Goal: Task Accomplishment & Management: Use online tool/utility

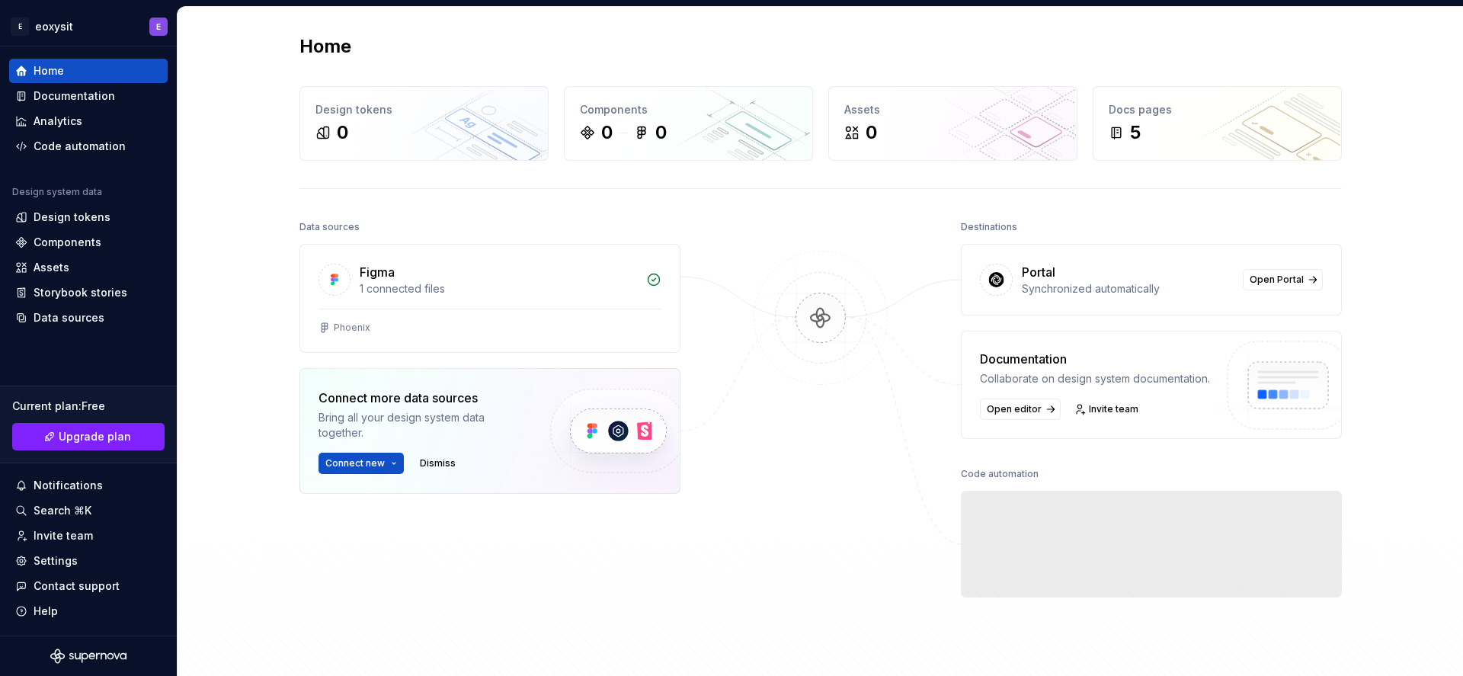
click at [772, 549] on div at bounding box center [820, 418] width 152 height 405
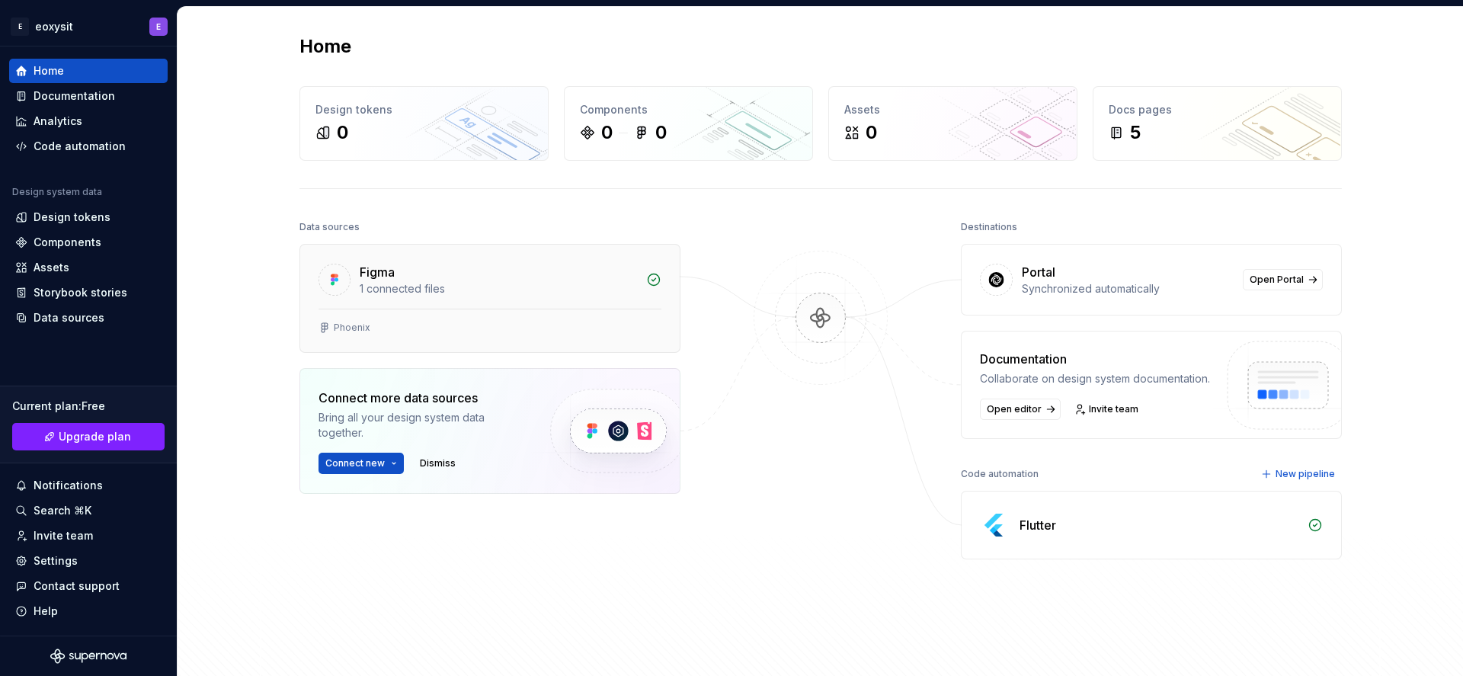
click at [360, 279] on div "Figma" at bounding box center [377, 272] width 35 height 18
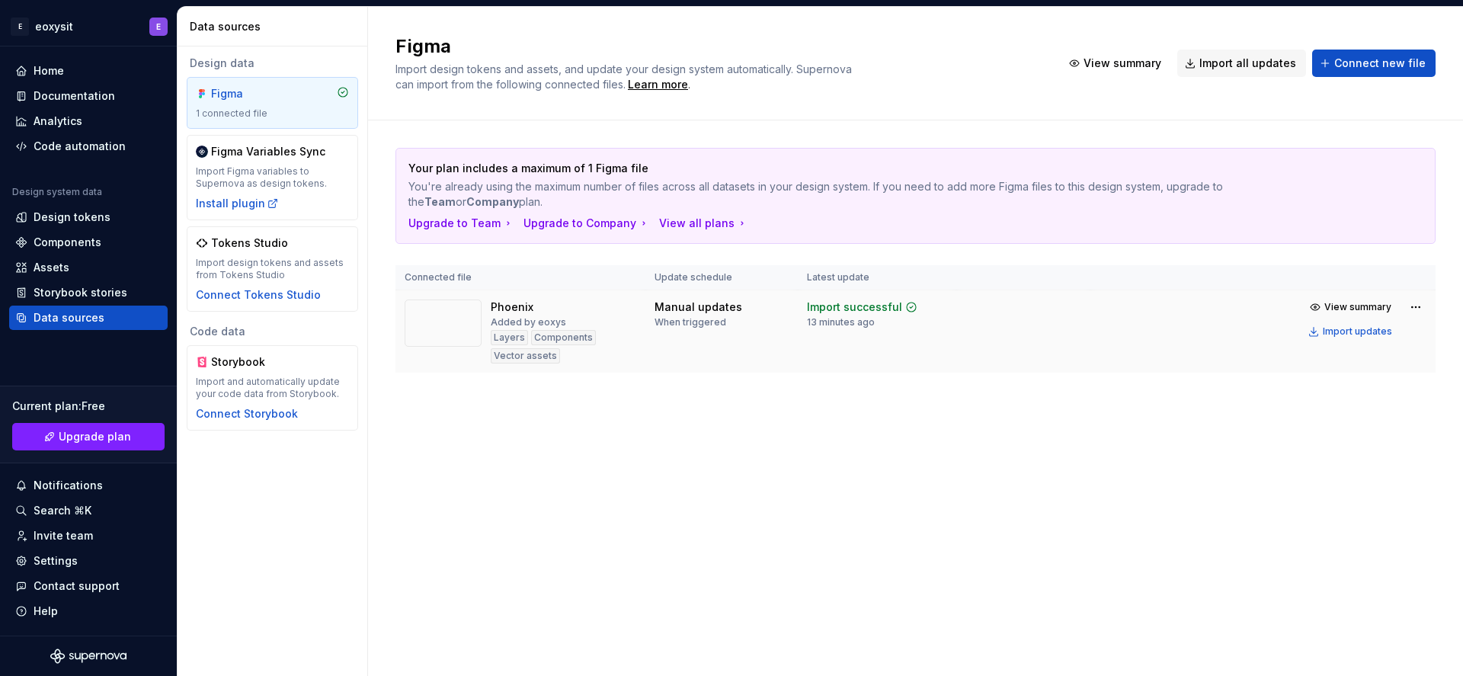
click at [483, 324] on div "Phoenix Added by eoxys Layers Components Vector assets" at bounding box center [521, 331] width 232 height 64
click at [1344, 330] on div "Import updates" at bounding box center [1357, 331] width 69 height 12
click at [410, 337] on img at bounding box center [443, 322] width 77 height 47
click at [73, 146] on div "Code automation" at bounding box center [80, 146] width 92 height 15
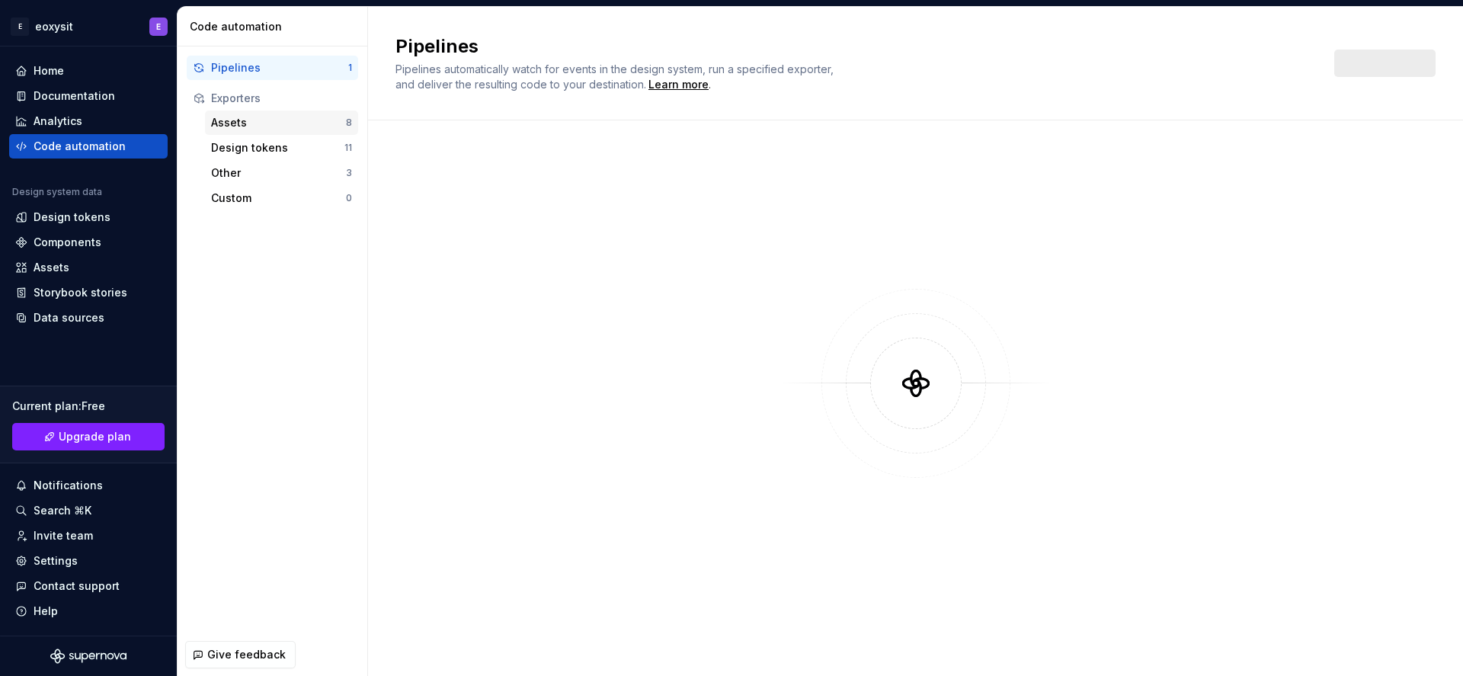
click at [236, 119] on div "Assets" at bounding box center [278, 122] width 135 height 15
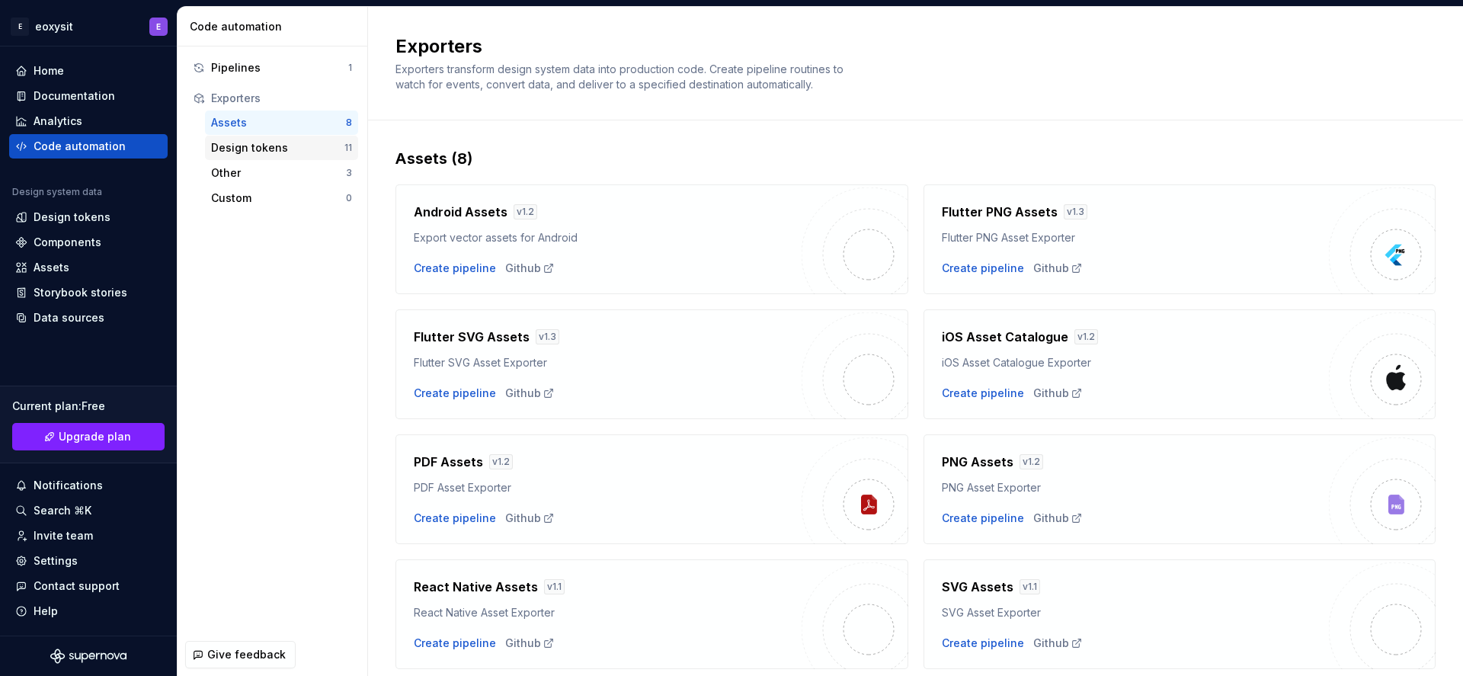
click at [236, 139] on div "Design tokens 11" at bounding box center [281, 148] width 153 height 24
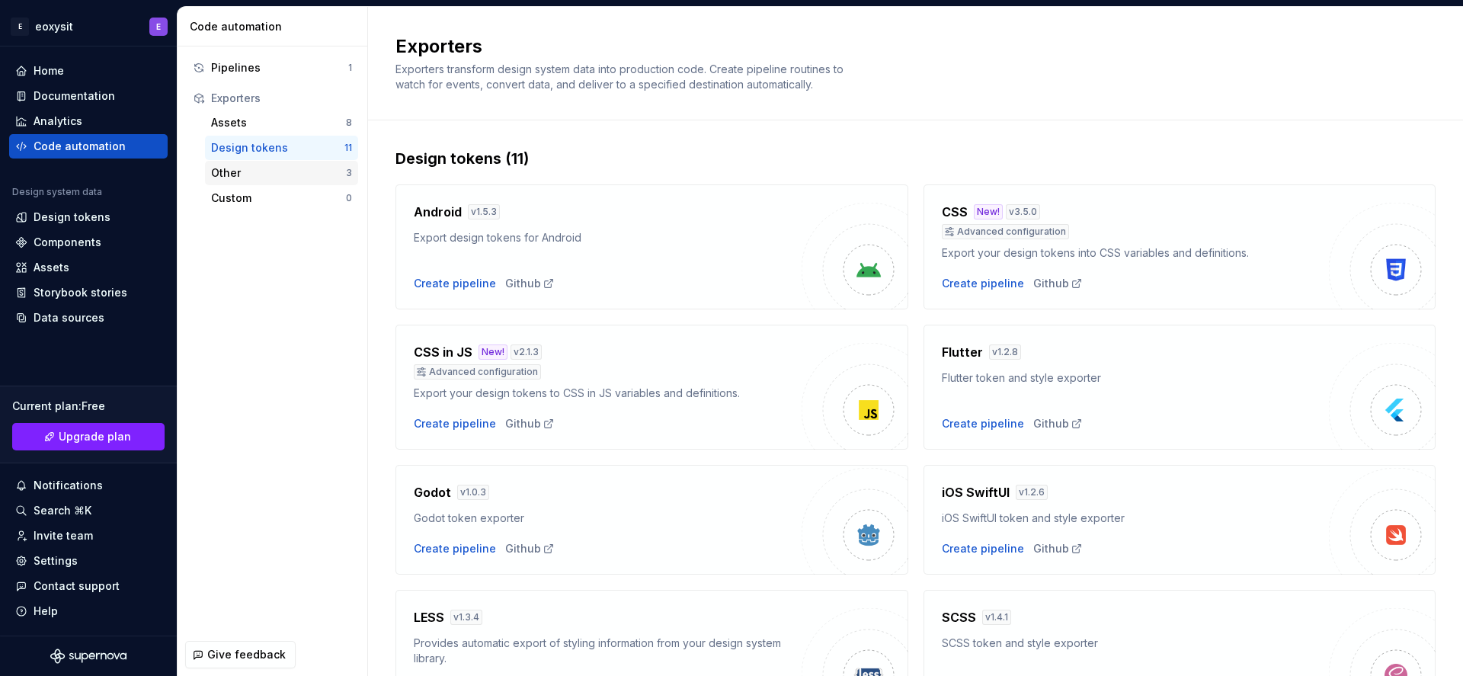
click at [273, 172] on div "Other" at bounding box center [278, 172] width 135 height 15
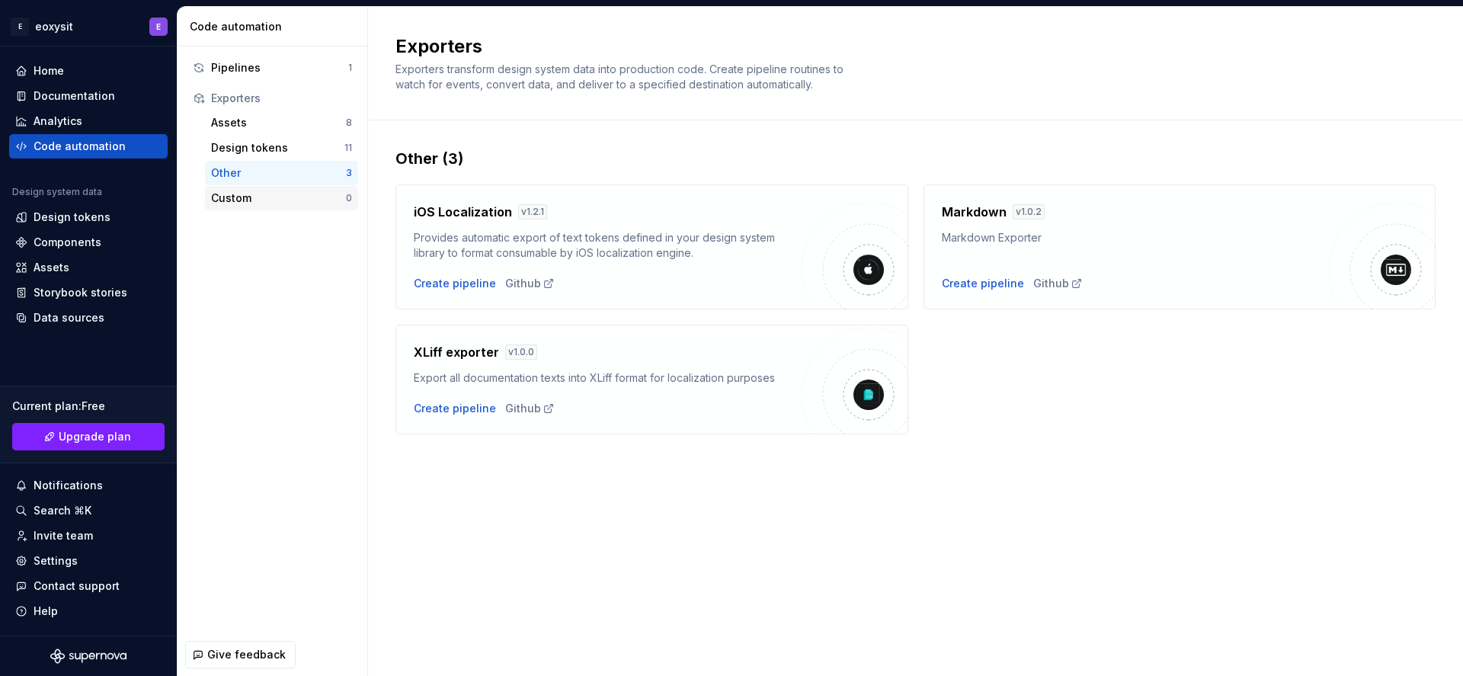
click at [280, 201] on div "Custom" at bounding box center [278, 197] width 135 height 15
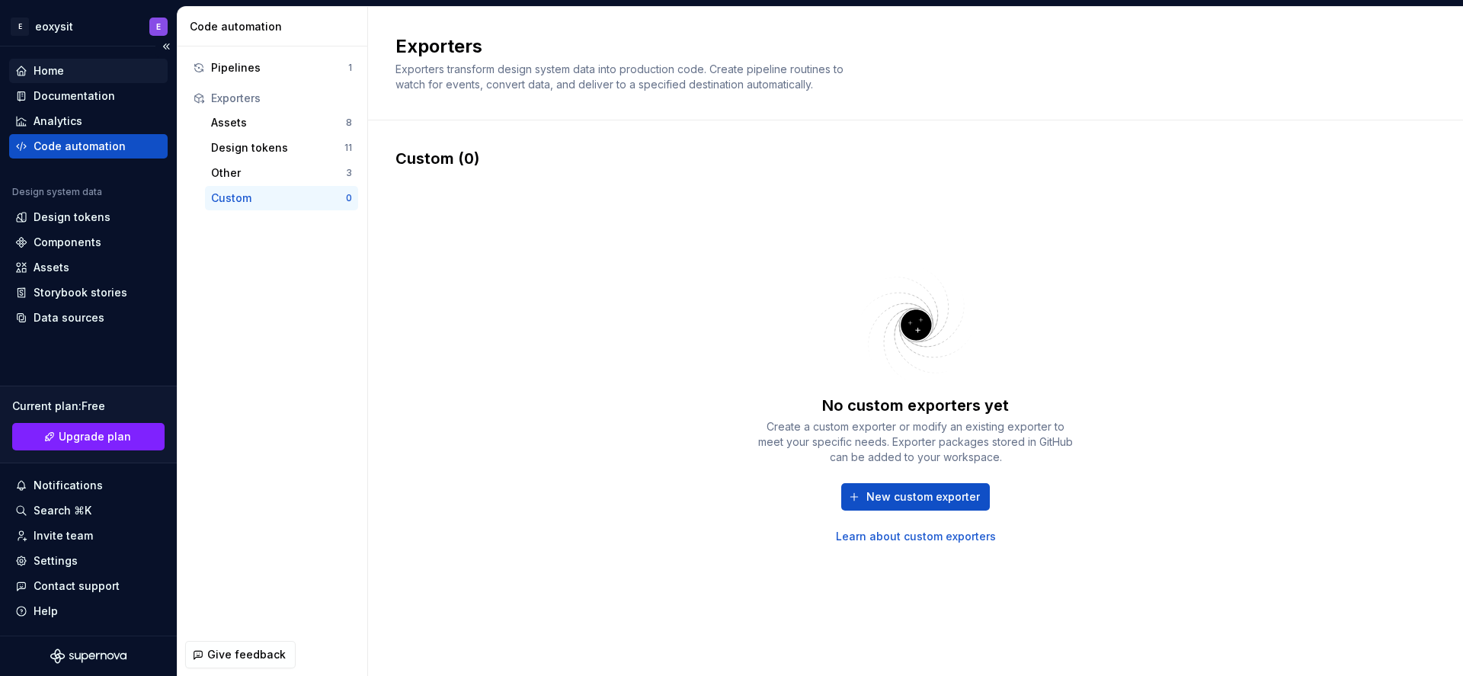
click at [43, 71] on div "Home" at bounding box center [49, 70] width 30 height 15
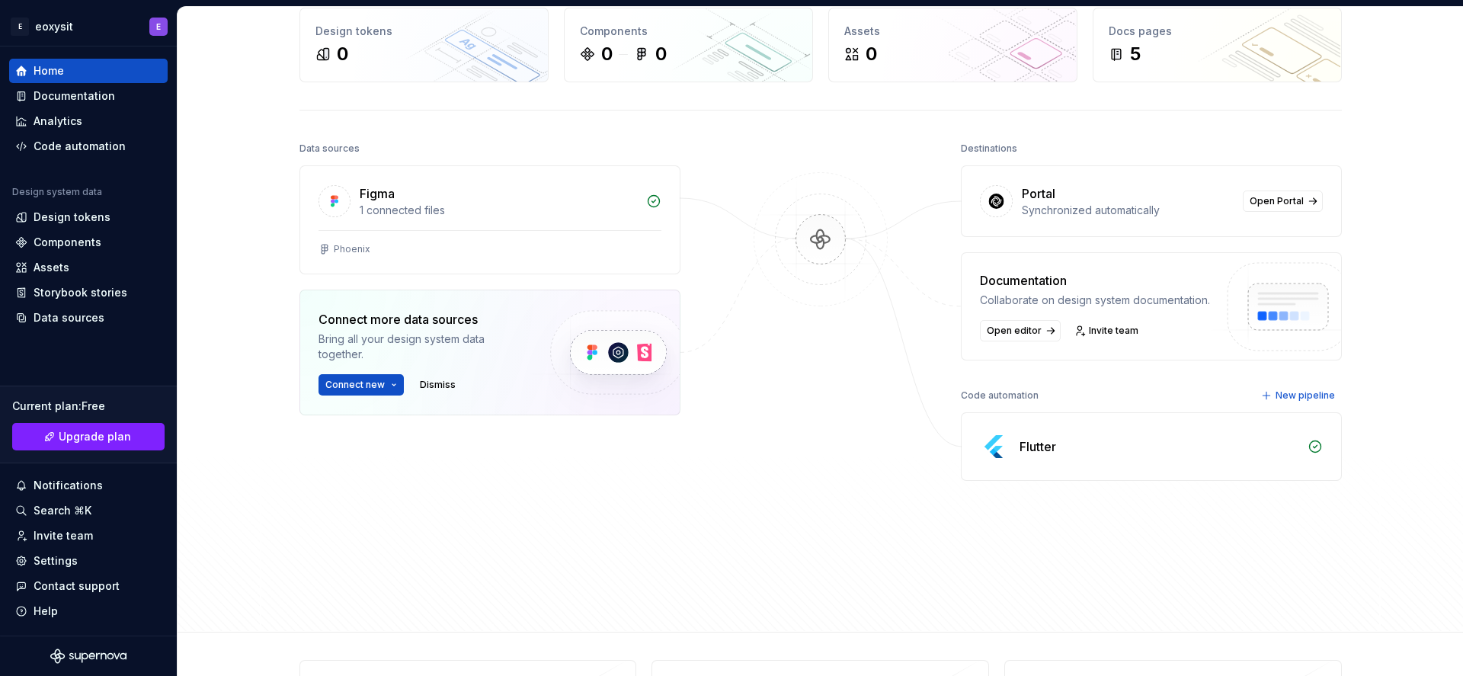
scroll to position [165, 0]
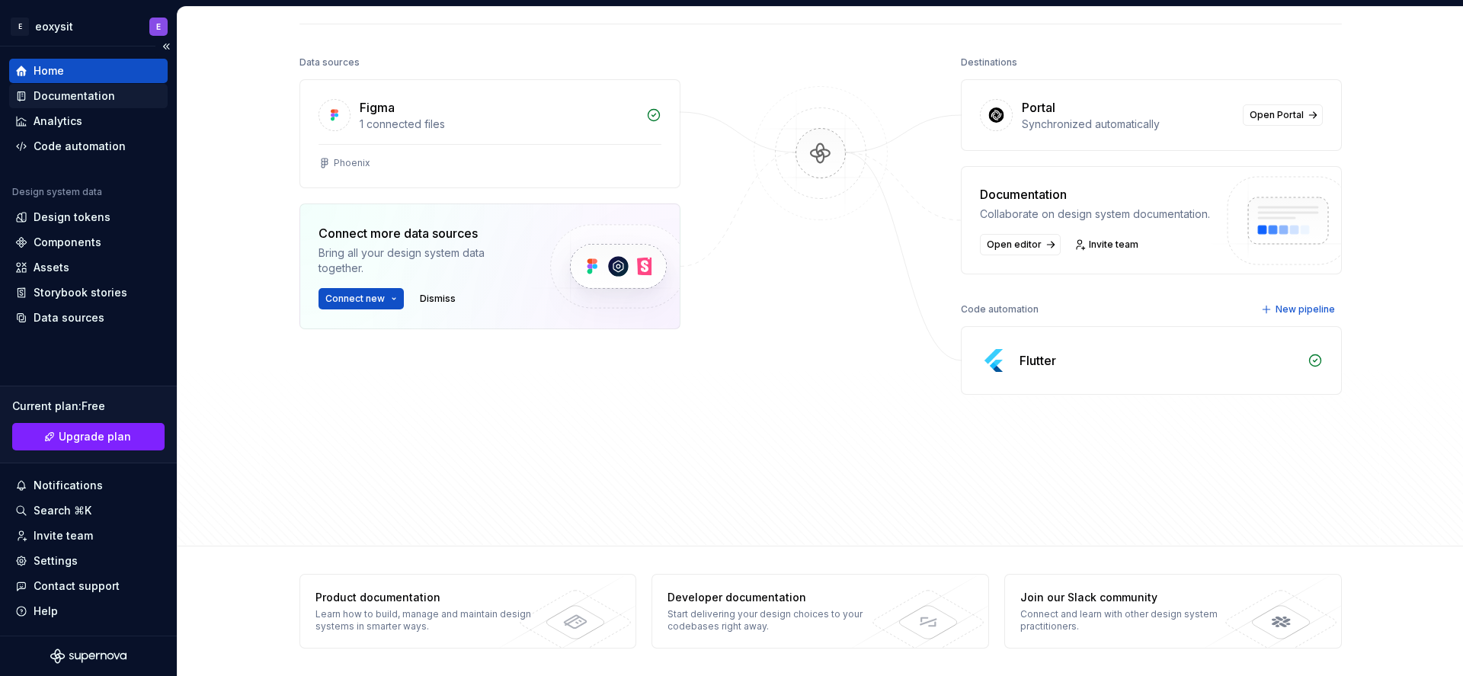
click at [72, 107] on div "Documentation" at bounding box center [88, 96] width 158 height 24
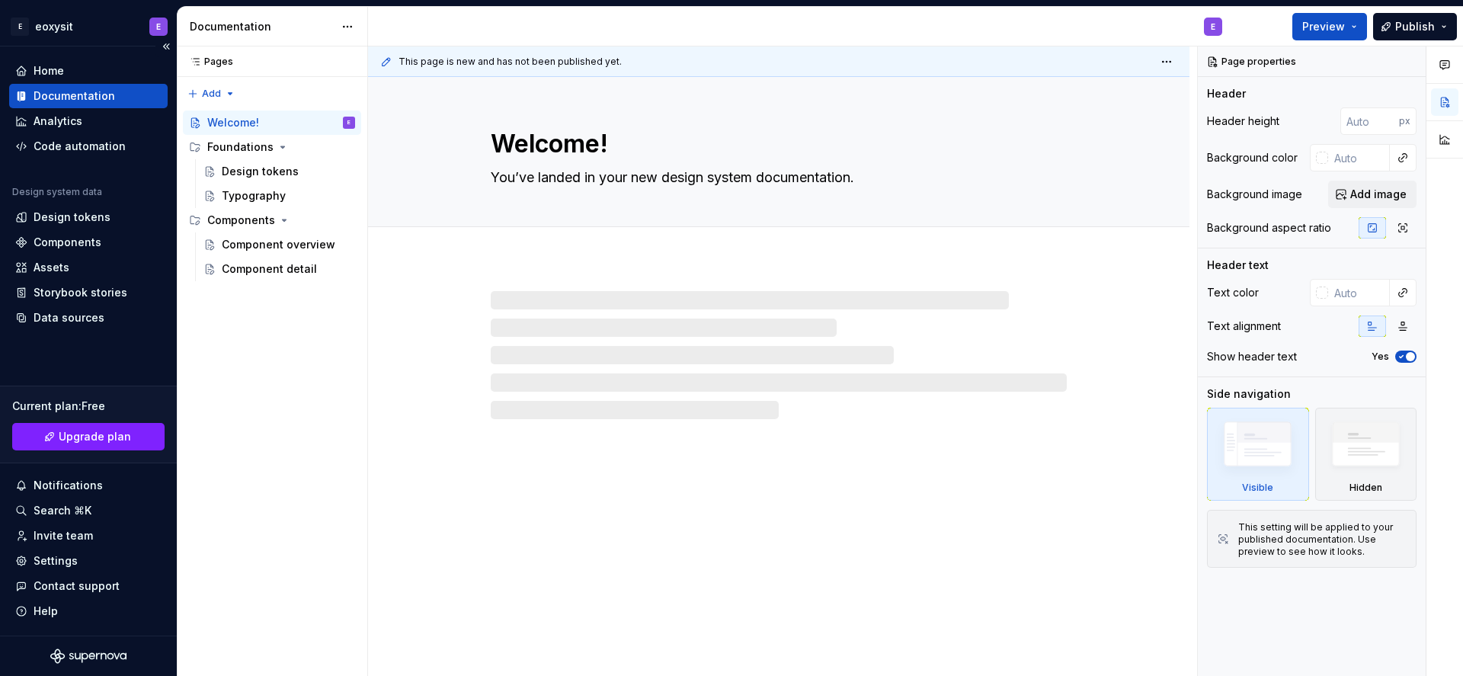
type textarea "*"
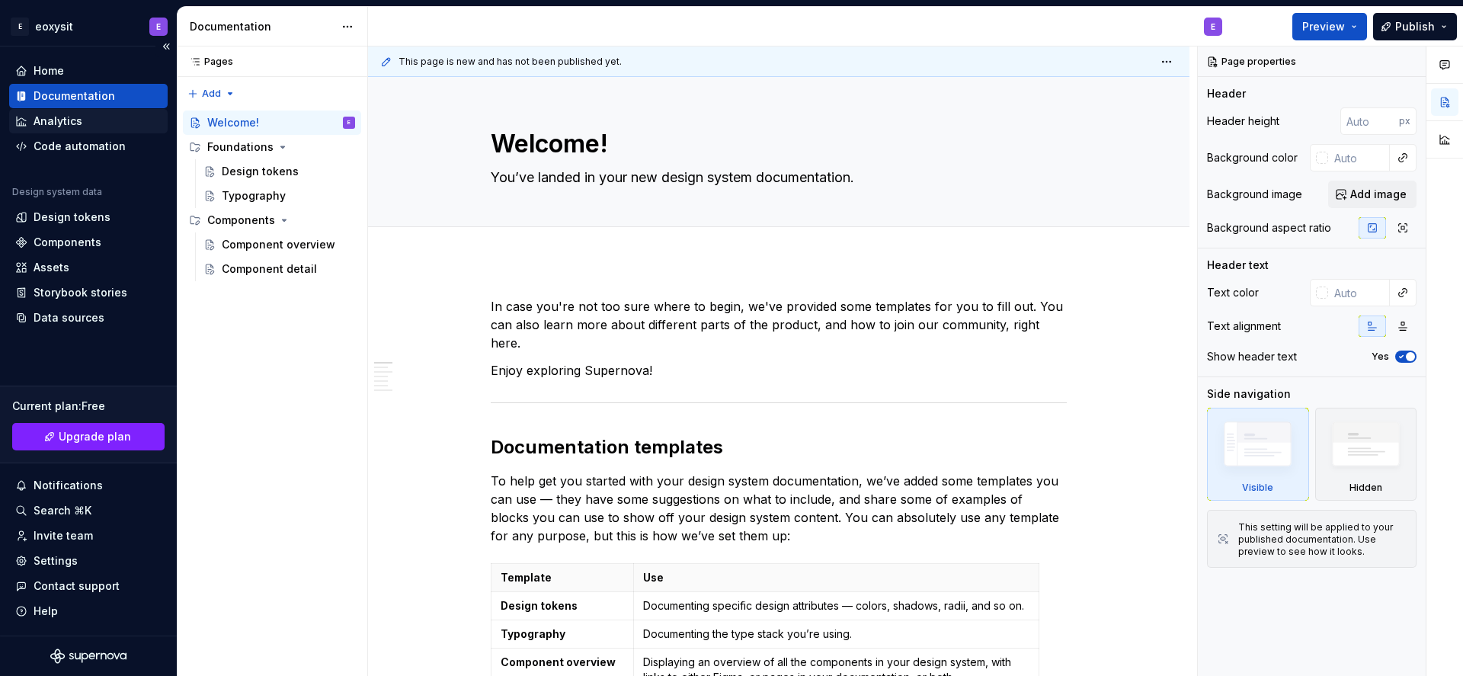
click at [60, 126] on div "Analytics" at bounding box center [58, 121] width 49 height 15
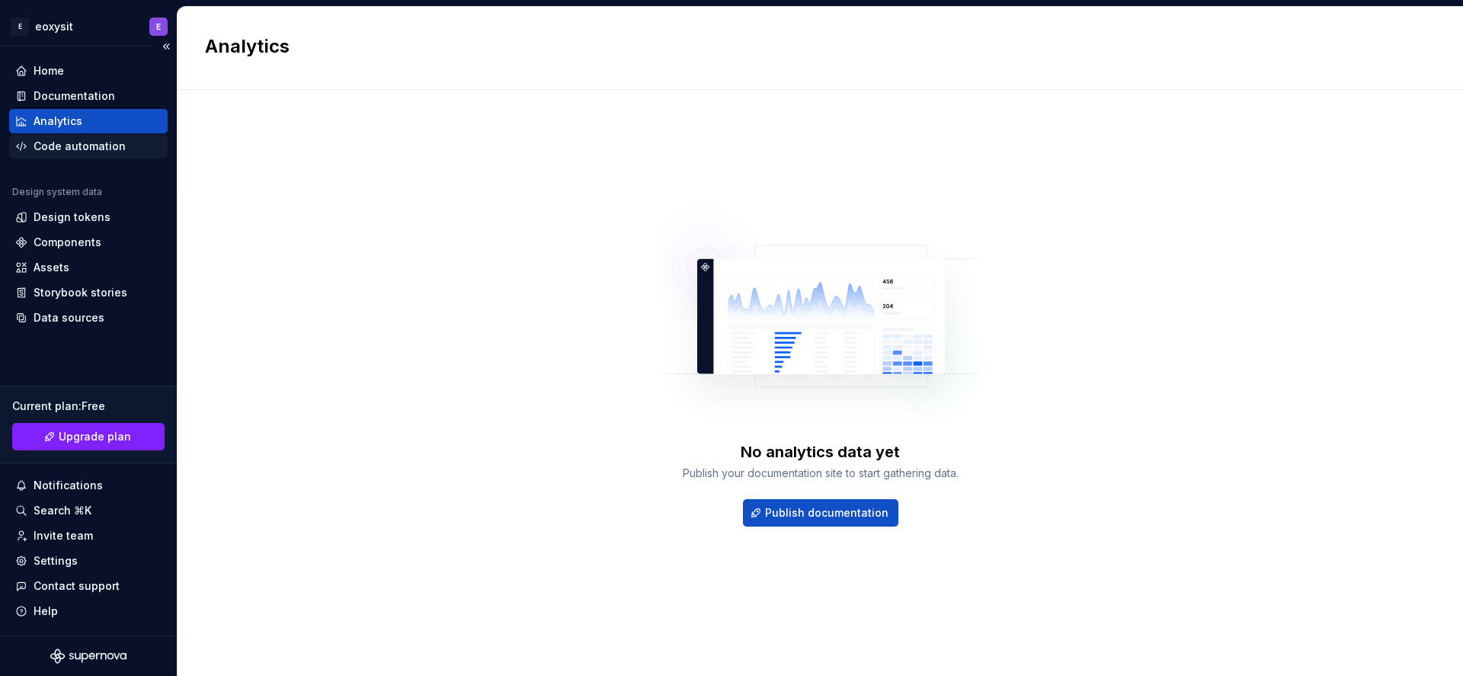
click at [76, 139] on div "Code automation" at bounding box center [80, 146] width 92 height 15
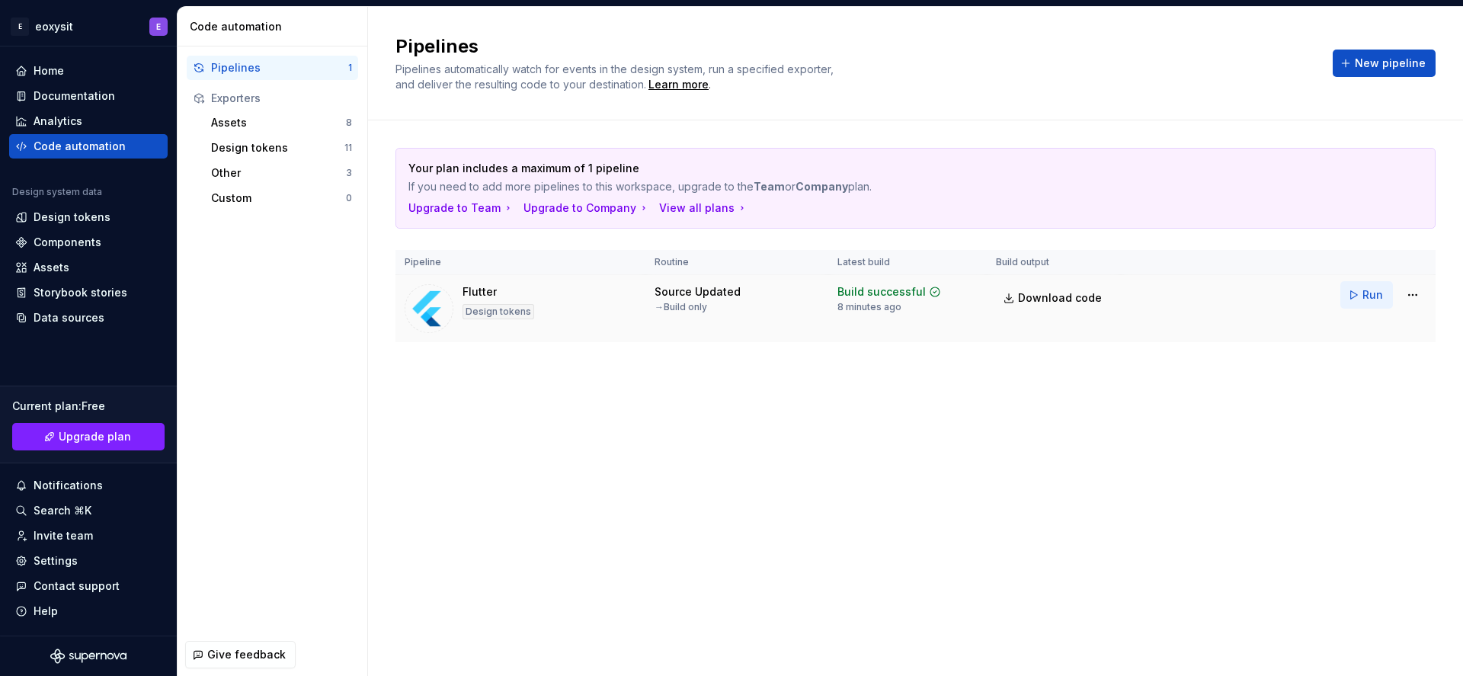
click at [1348, 293] on button "Run" at bounding box center [1366, 294] width 53 height 27
